Goal: Navigation & Orientation: Find specific page/section

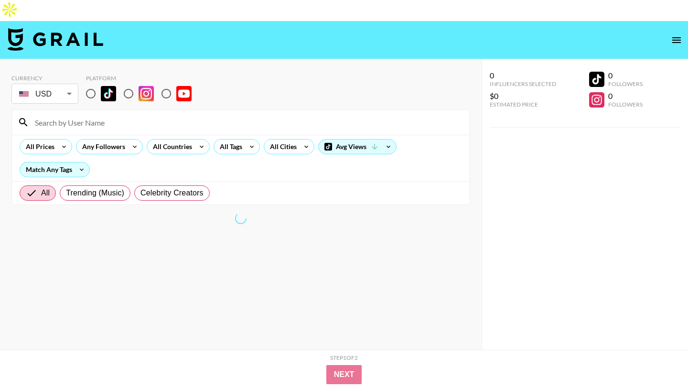
click at [130, 84] on input "radio" at bounding box center [129, 94] width 20 height 20
radio input "true"
click at [97, 84] on input "radio" at bounding box center [91, 94] width 20 height 20
radio input "true"
click at [194, 140] on icon at bounding box center [201, 147] width 15 height 14
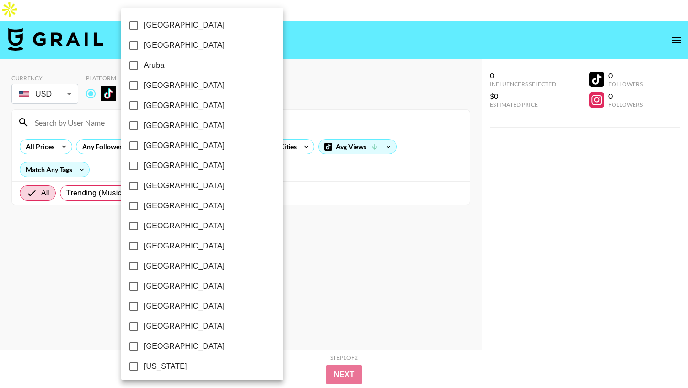
click at [322, 3] on div at bounding box center [344, 194] width 688 height 388
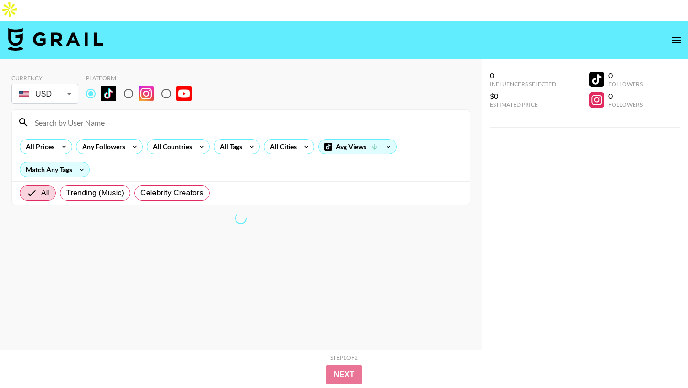
click at [40, 135] on div "All Prices Any Followers All Countries All Tags All Cities Avg Views Match Any …" at bounding box center [241, 158] width 458 height 46
click at [40, 140] on div "All Prices" at bounding box center [38, 147] width 36 height 14
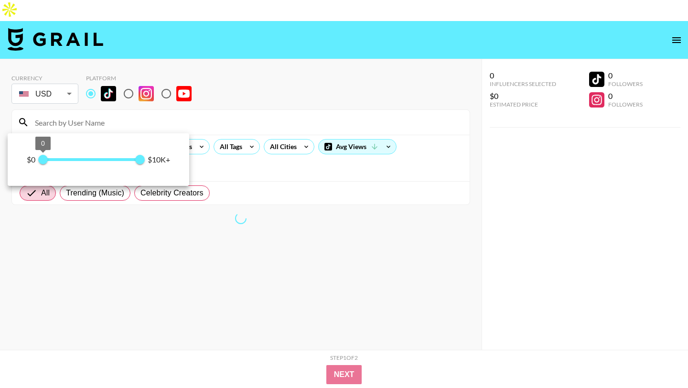
click at [47, 157] on span "0" at bounding box center [43, 160] width 10 height 10
click at [47, 157] on span "250" at bounding box center [46, 160] width 10 height 10
drag, startPoint x: 47, startPoint y: 157, endPoint x: 53, endPoint y: 160, distance: 6.2
click at [48, 158] on span "0" at bounding box center [43, 160] width 10 height 10
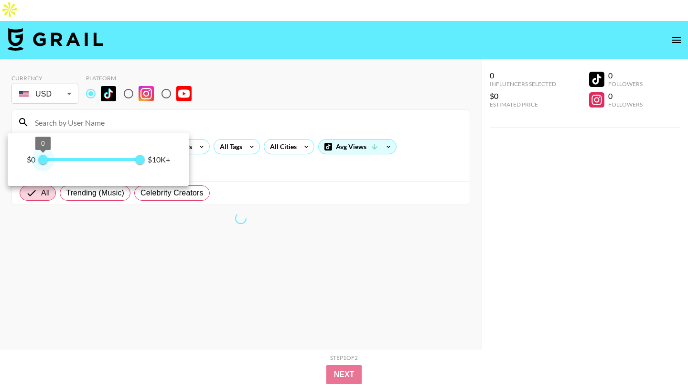
click at [46, 159] on span "0" at bounding box center [43, 160] width 10 height 10
type input "250"
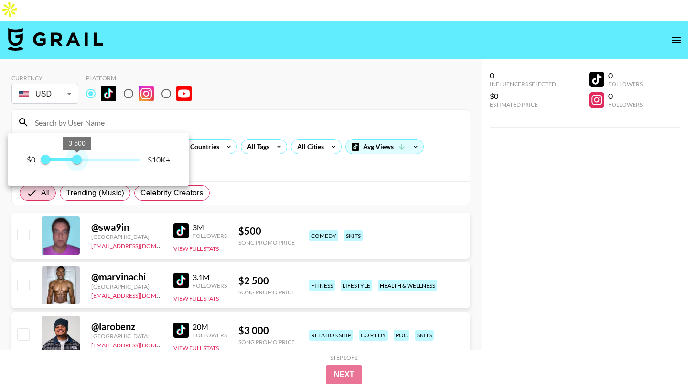
type input "250"
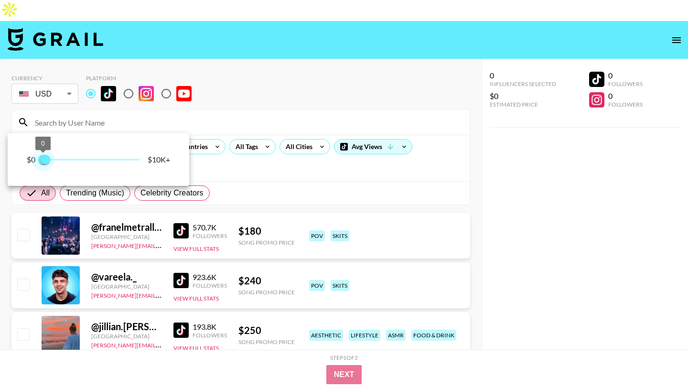
type input "250"
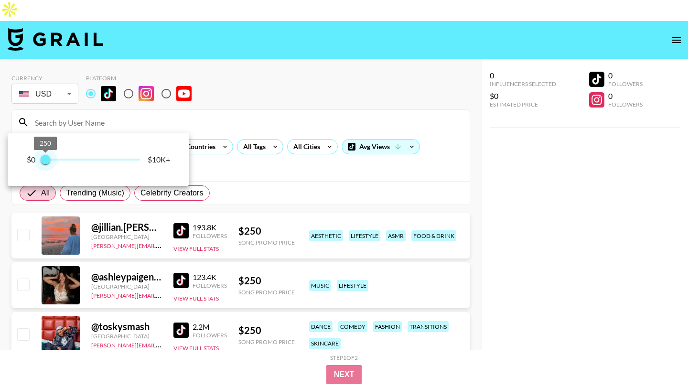
drag, startPoint x: 144, startPoint y: 160, endPoint x: 45, endPoint y: 158, distance: 98.9
click at [45, 158] on span "250" at bounding box center [46, 160] width 10 height 10
click at [245, 53] on div at bounding box center [344, 194] width 688 height 388
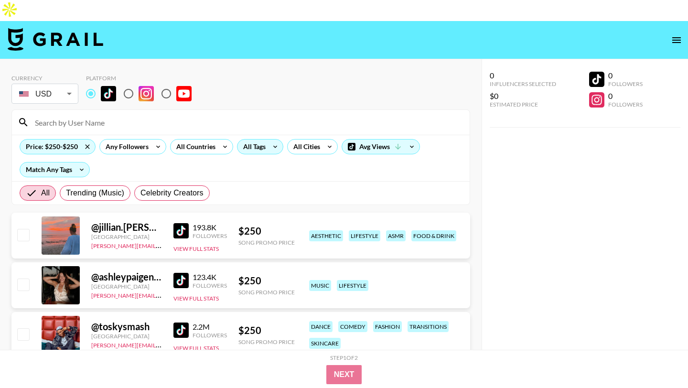
click at [261, 140] on div "All Tags" at bounding box center [253, 147] width 30 height 14
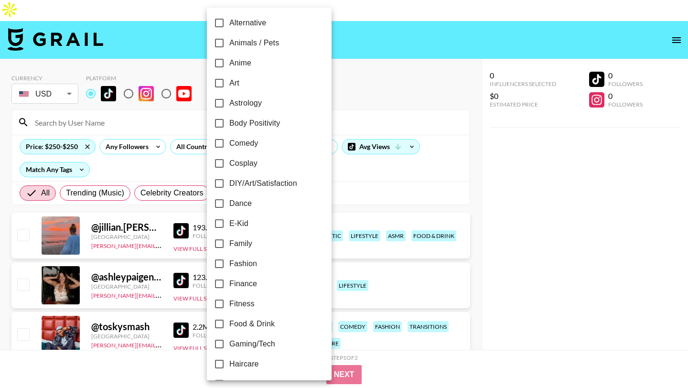
scroll to position [69, 0]
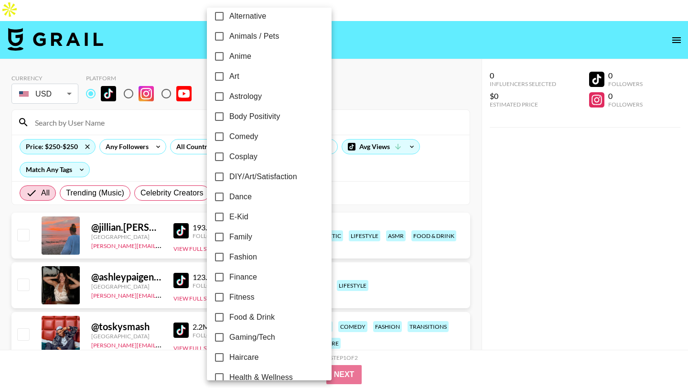
click at [249, 255] on span "Fashion" at bounding box center [243, 256] width 28 height 11
click at [229, 255] on input "Fashion" at bounding box center [219, 257] width 20 height 20
checkbox input "true"
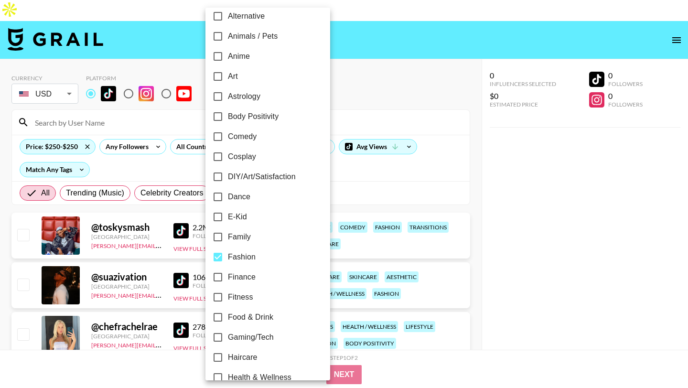
click at [349, 91] on div at bounding box center [344, 194] width 688 height 388
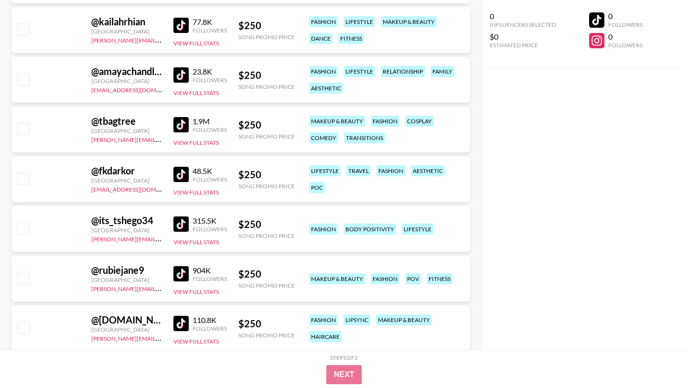
scroll to position [2097, 0]
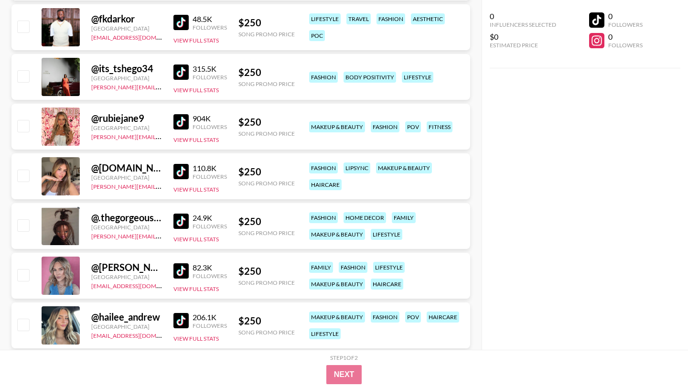
click at [184, 214] on img at bounding box center [181, 221] width 15 height 15
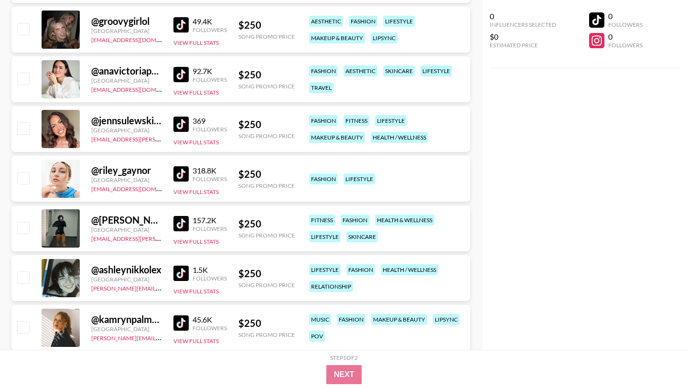
scroll to position [2648, 0]
